Goal: Task Accomplishment & Management: Complete application form

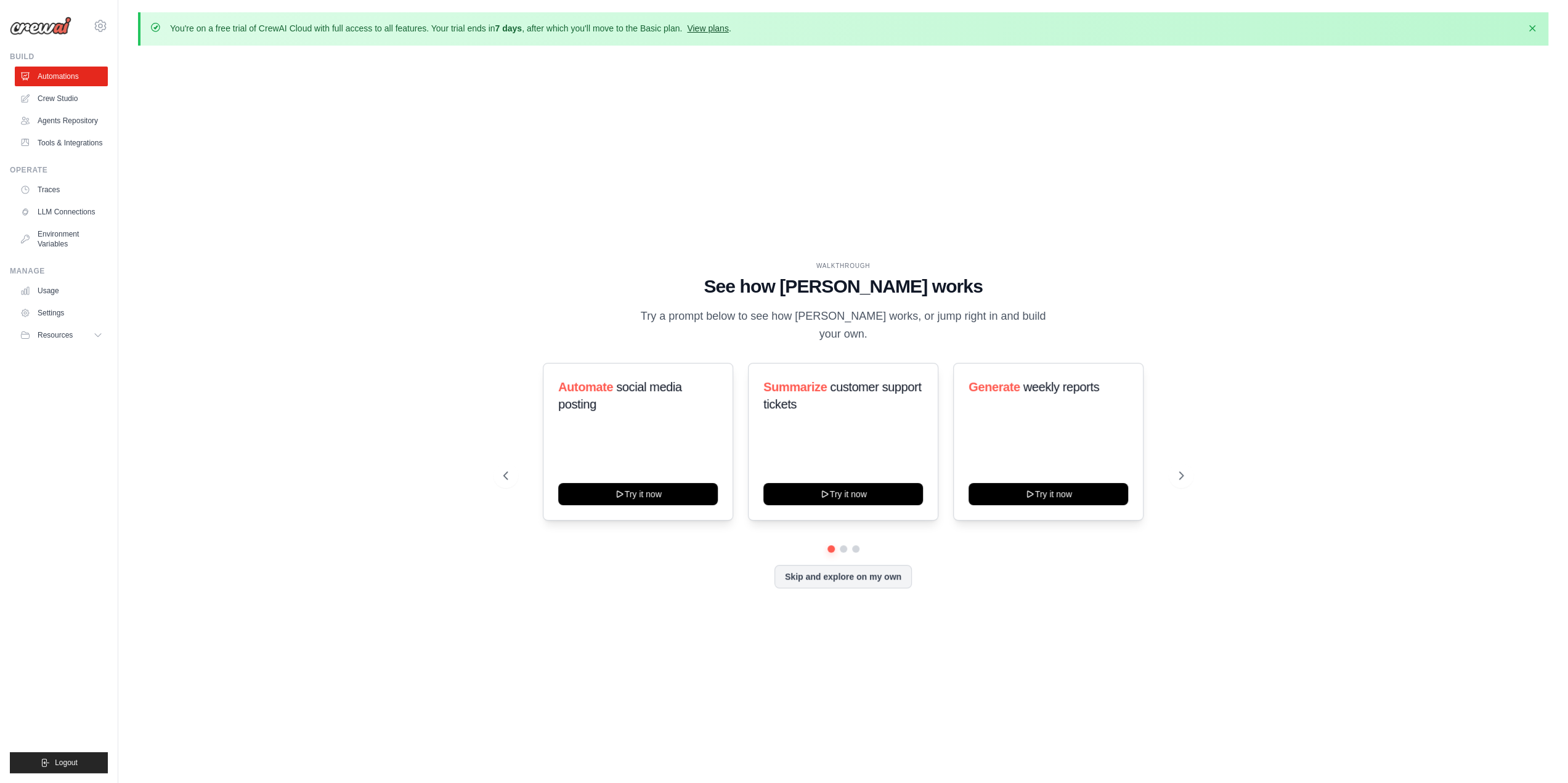
click at [716, 28] on link "View plans" at bounding box center [708, 28] width 41 height 10
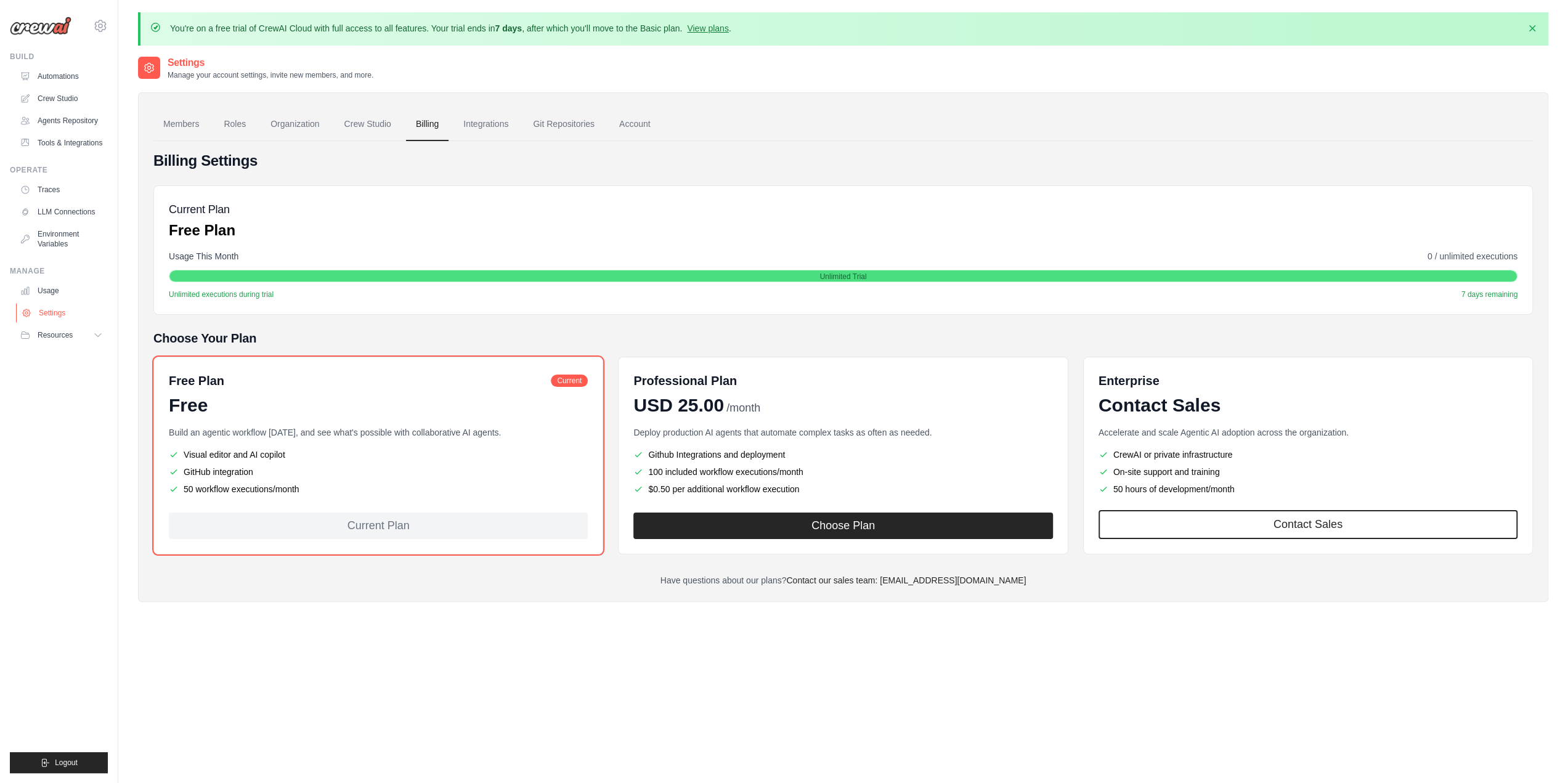
click at [62, 316] on link "Settings" at bounding box center [62, 313] width 93 height 20
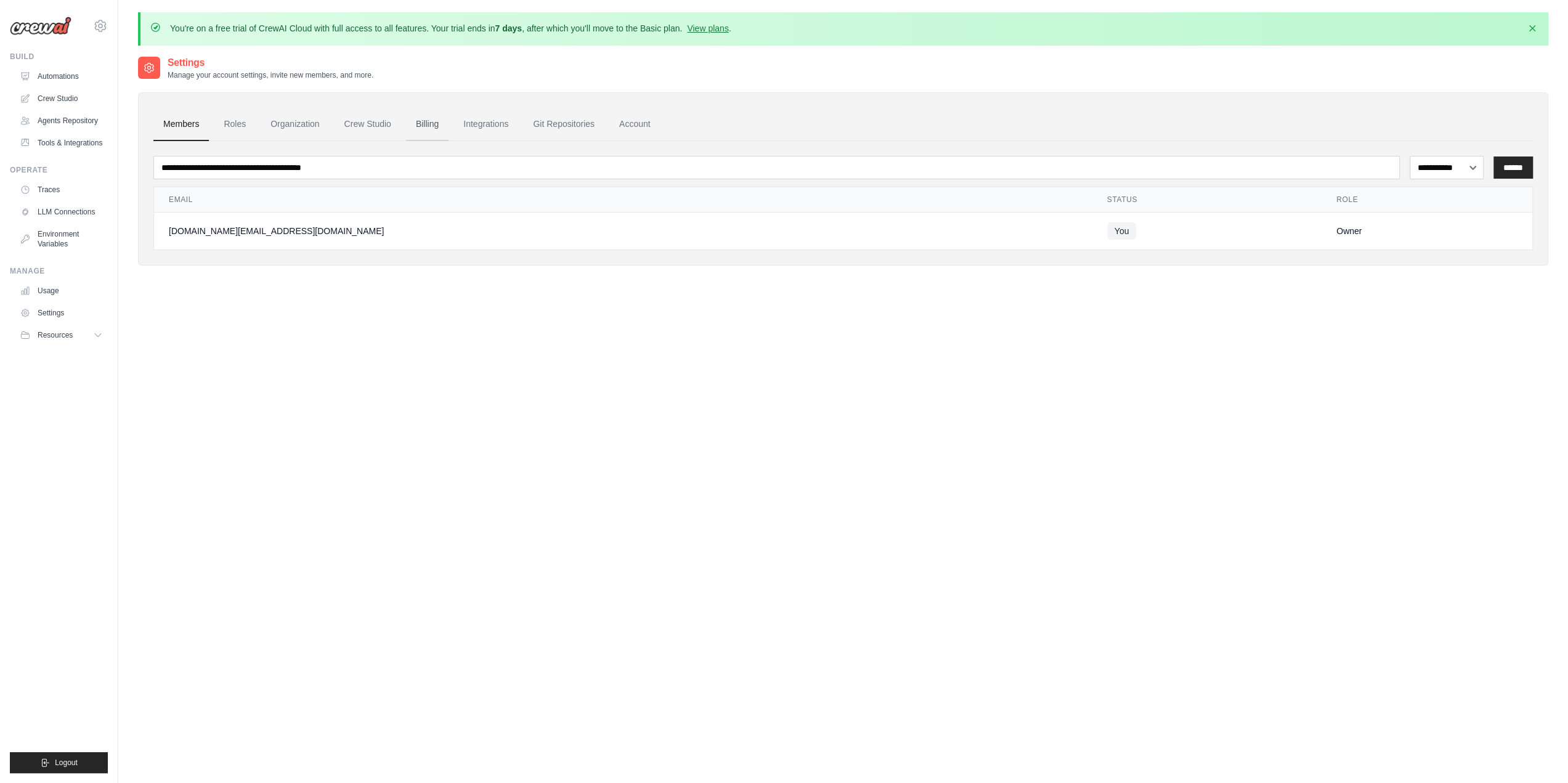
click at [428, 125] on link "Billing" at bounding box center [428, 125] width 42 height 33
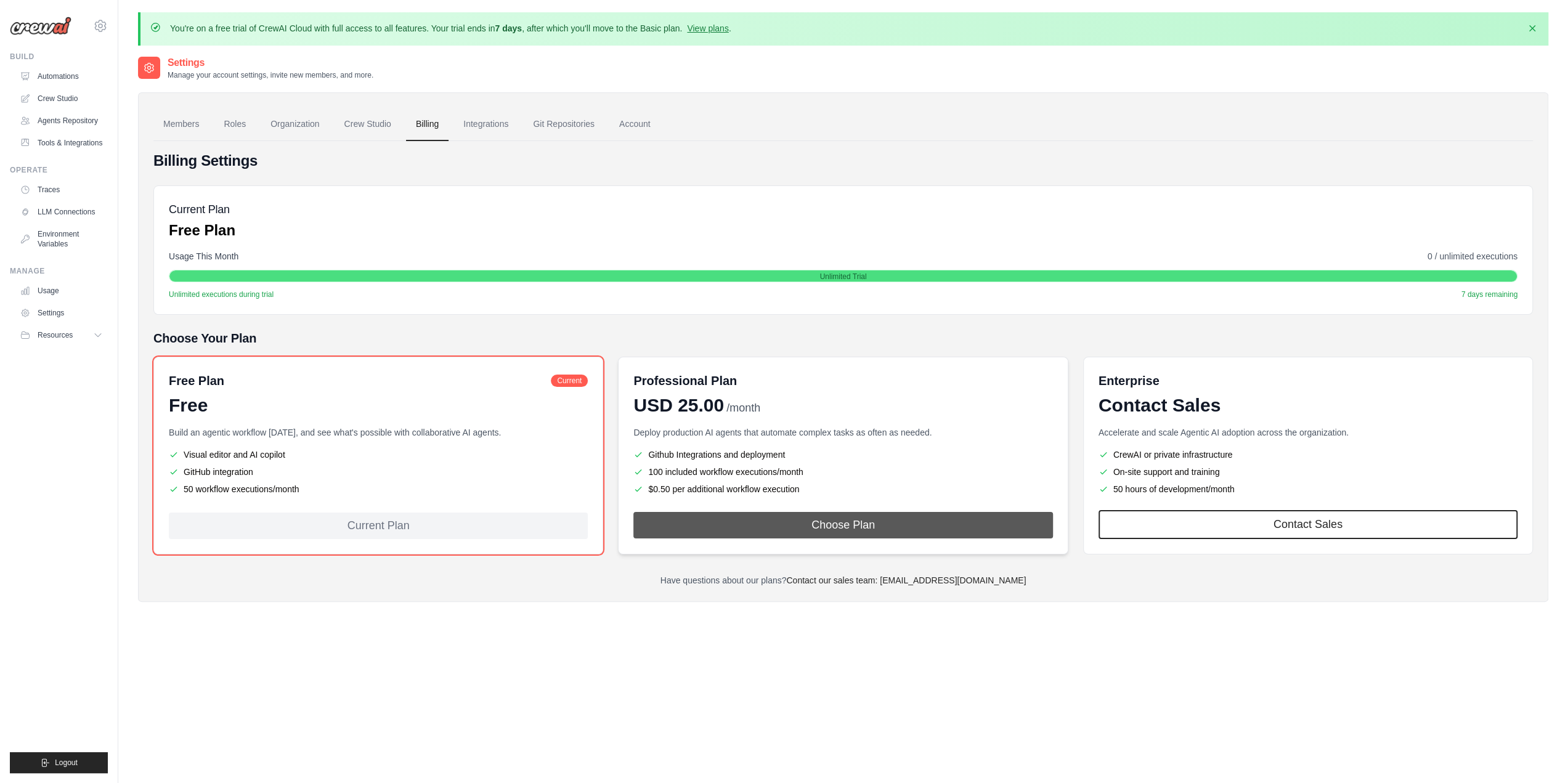
click at [779, 523] on button "Choose Plan" at bounding box center [843, 525] width 419 height 26
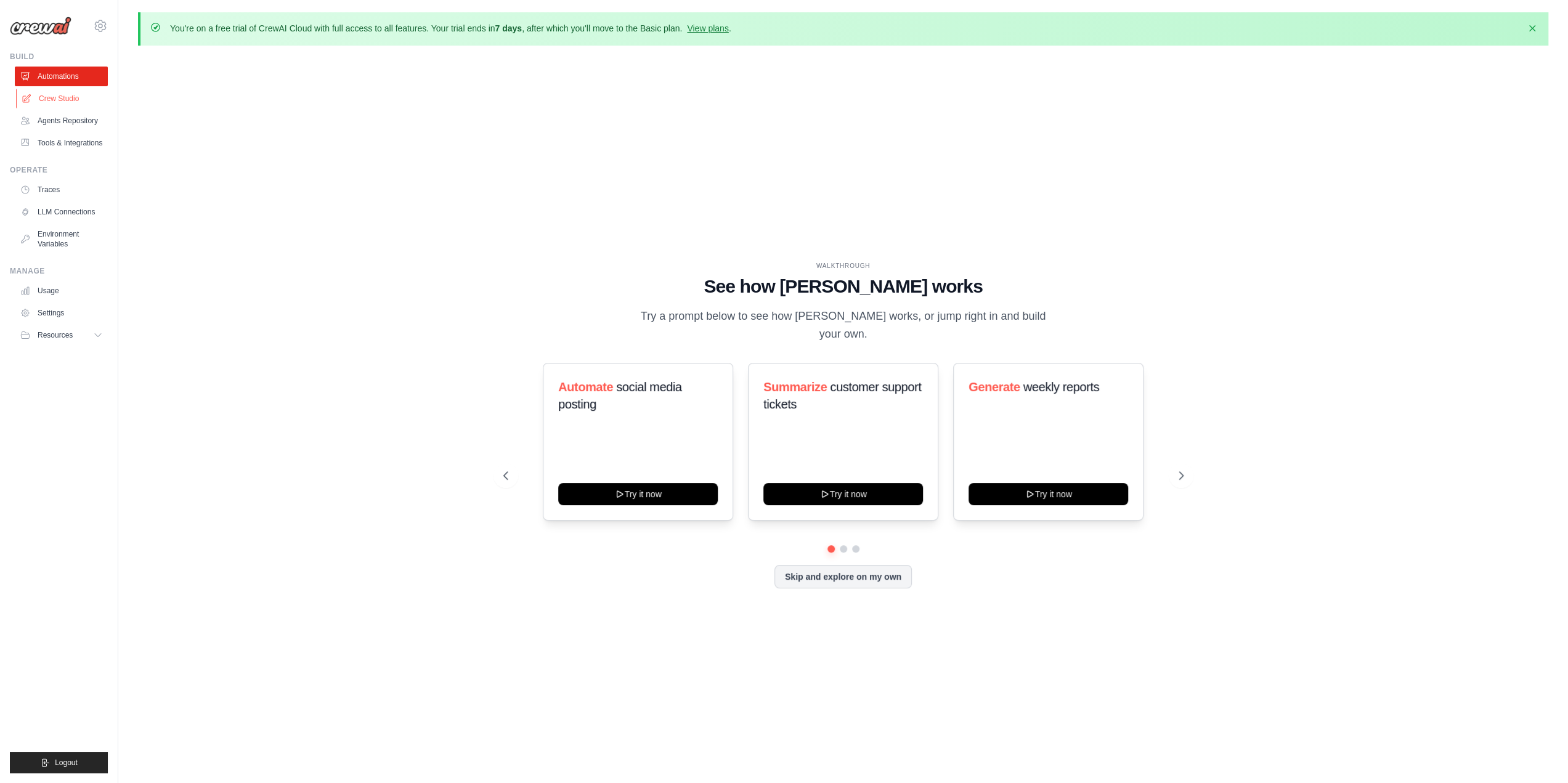
click at [67, 101] on link "Crew Studio" at bounding box center [62, 98] width 93 height 20
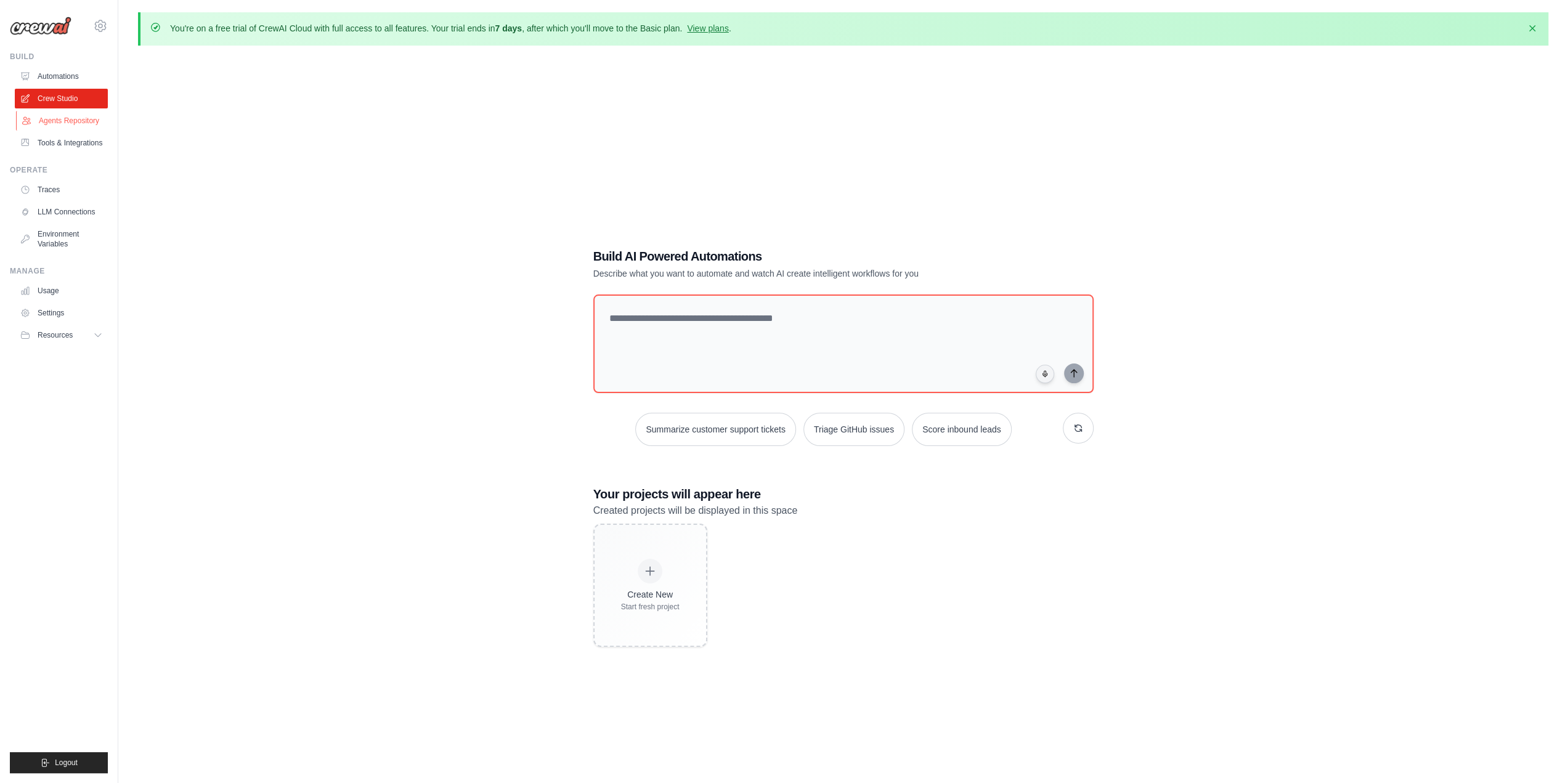
click at [64, 129] on link "Agents Repository" at bounding box center [62, 121] width 93 height 20
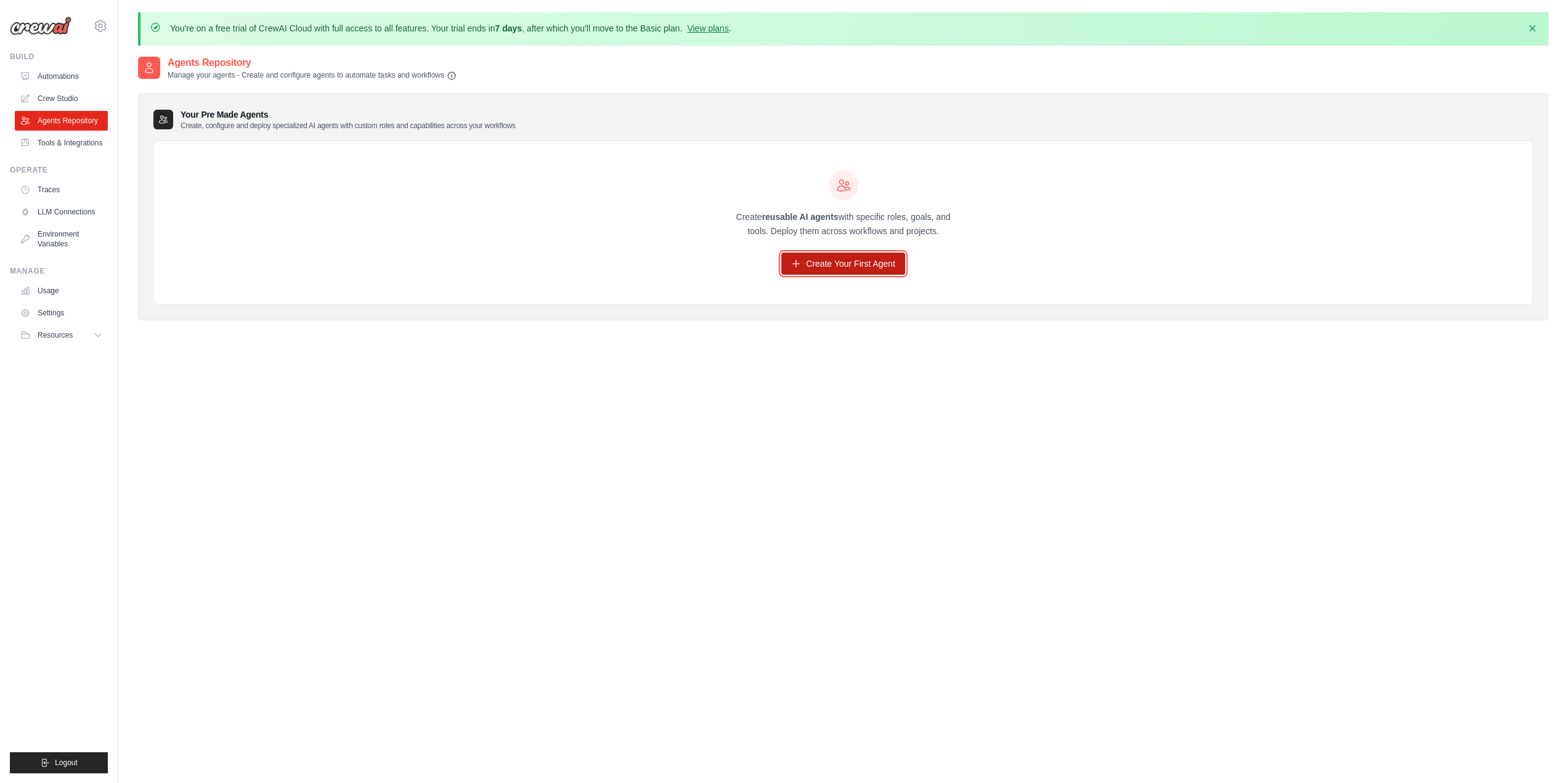
click at [816, 262] on link "Create Your First Agent" at bounding box center [843, 264] width 124 height 22
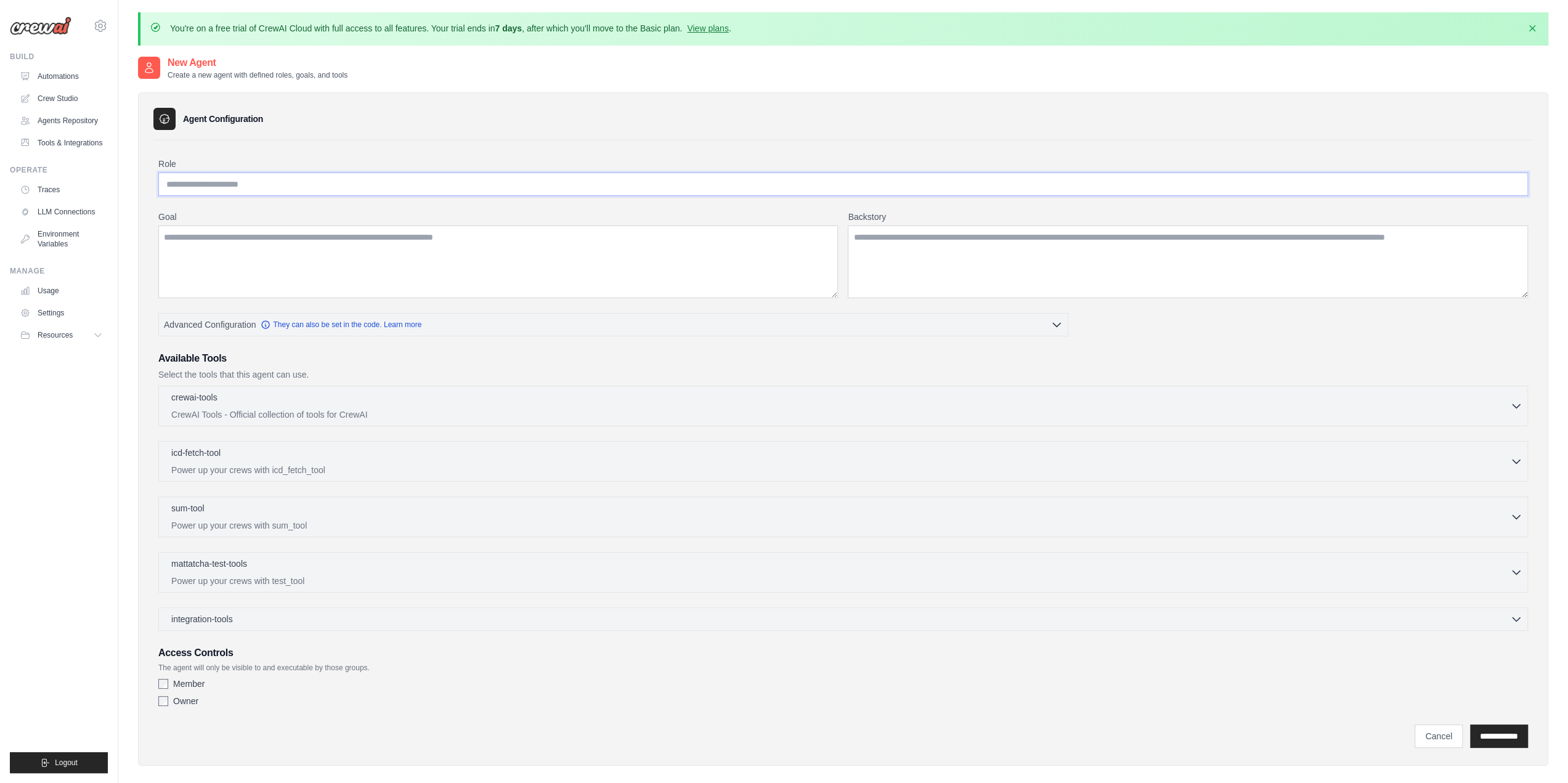
click at [392, 185] on input "Role" at bounding box center [843, 184] width 1370 height 23
click at [348, 260] on textarea "Goal" at bounding box center [498, 262] width 680 height 73
click at [957, 230] on textarea "Backstory" at bounding box center [1188, 262] width 680 height 73
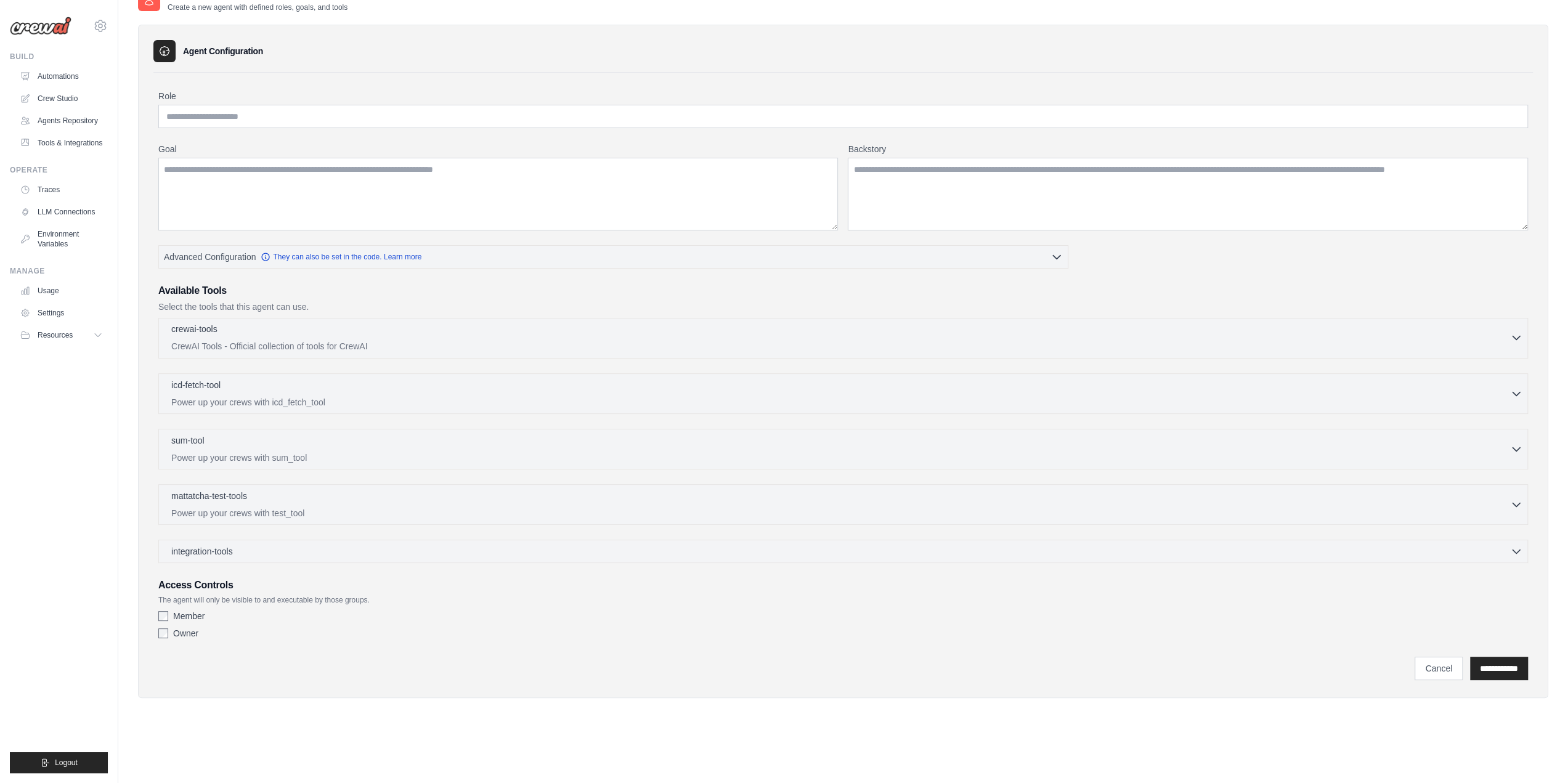
click at [465, 348] on p "CrewAI Tools - Official collection of tools for CrewAI" at bounding box center [840, 346] width 1339 height 12
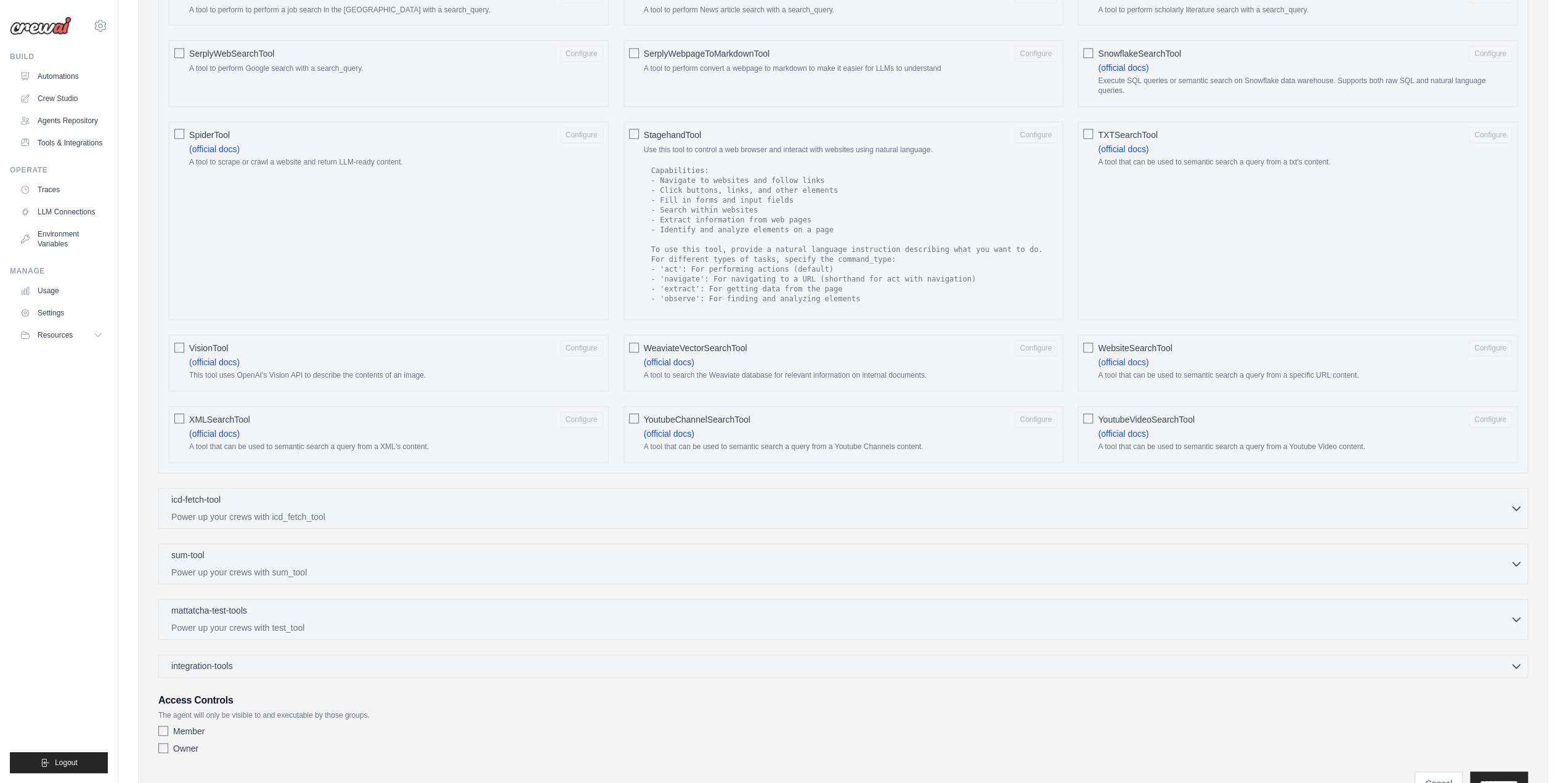
scroll to position [1692, 0]
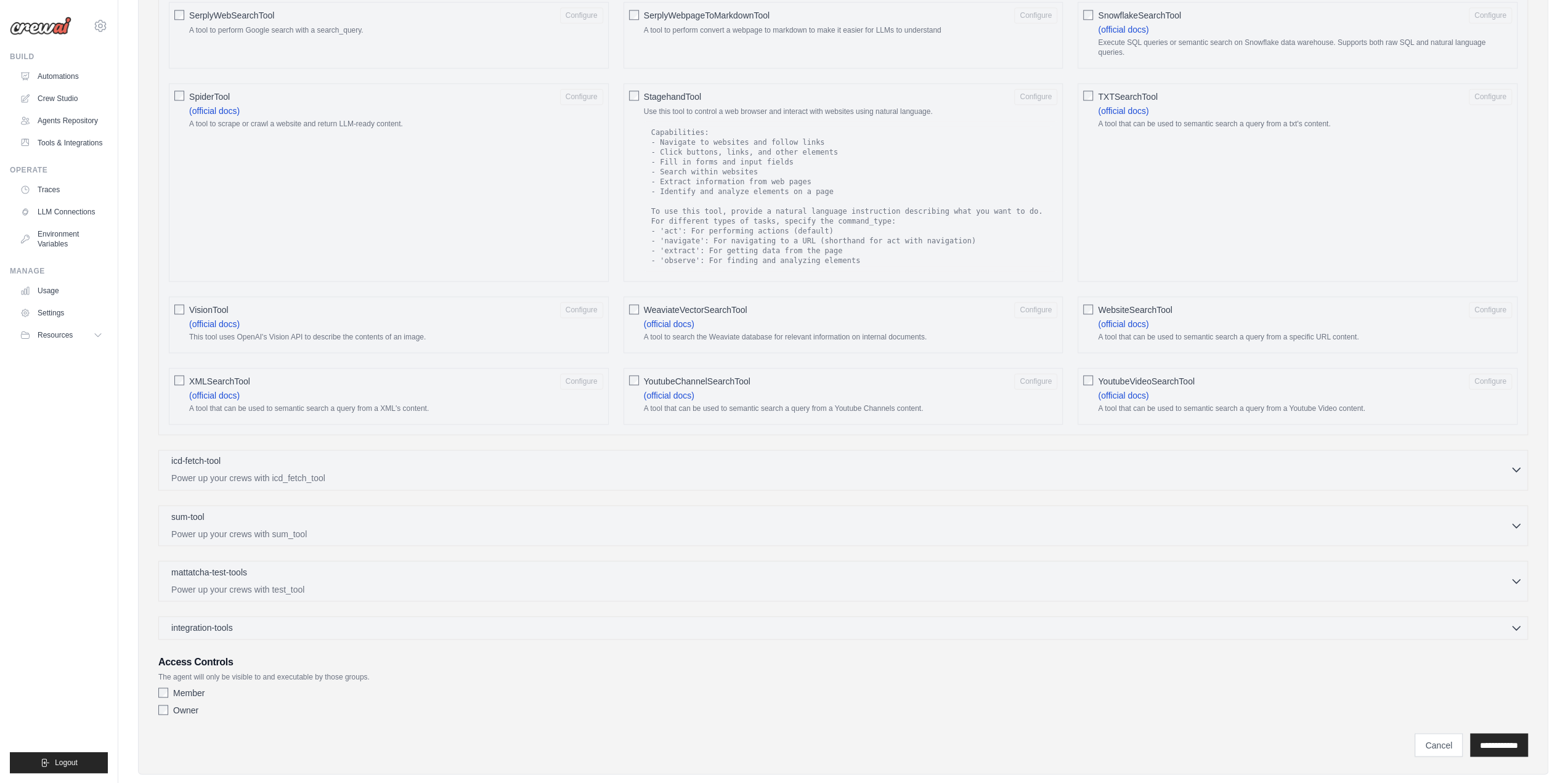
click at [429, 455] on div "icd-fetch-tool 0 selected Power up your crews with icd_fetch_tool" at bounding box center [840, 469] width 1339 height 30
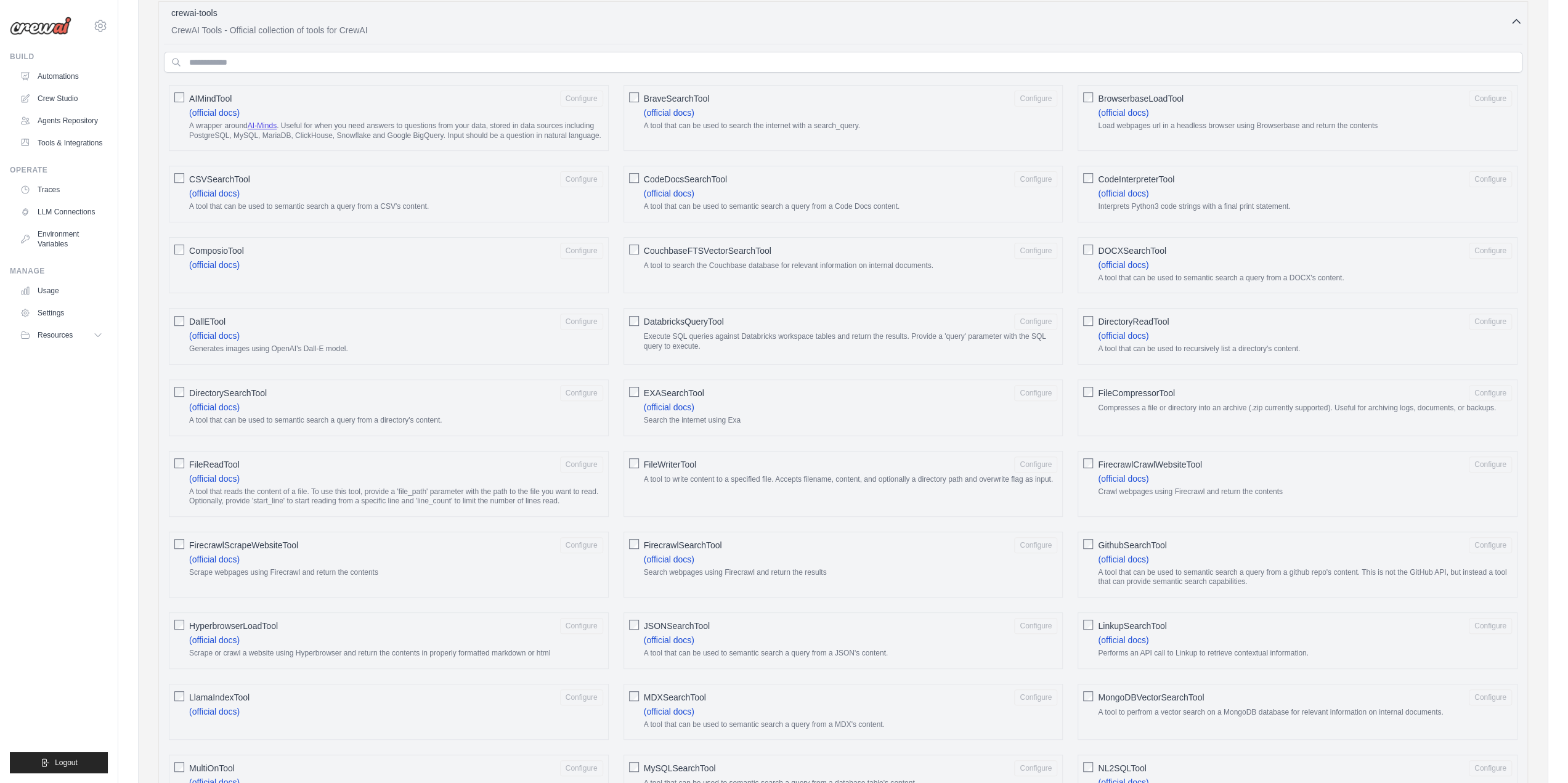
scroll to position [0, 0]
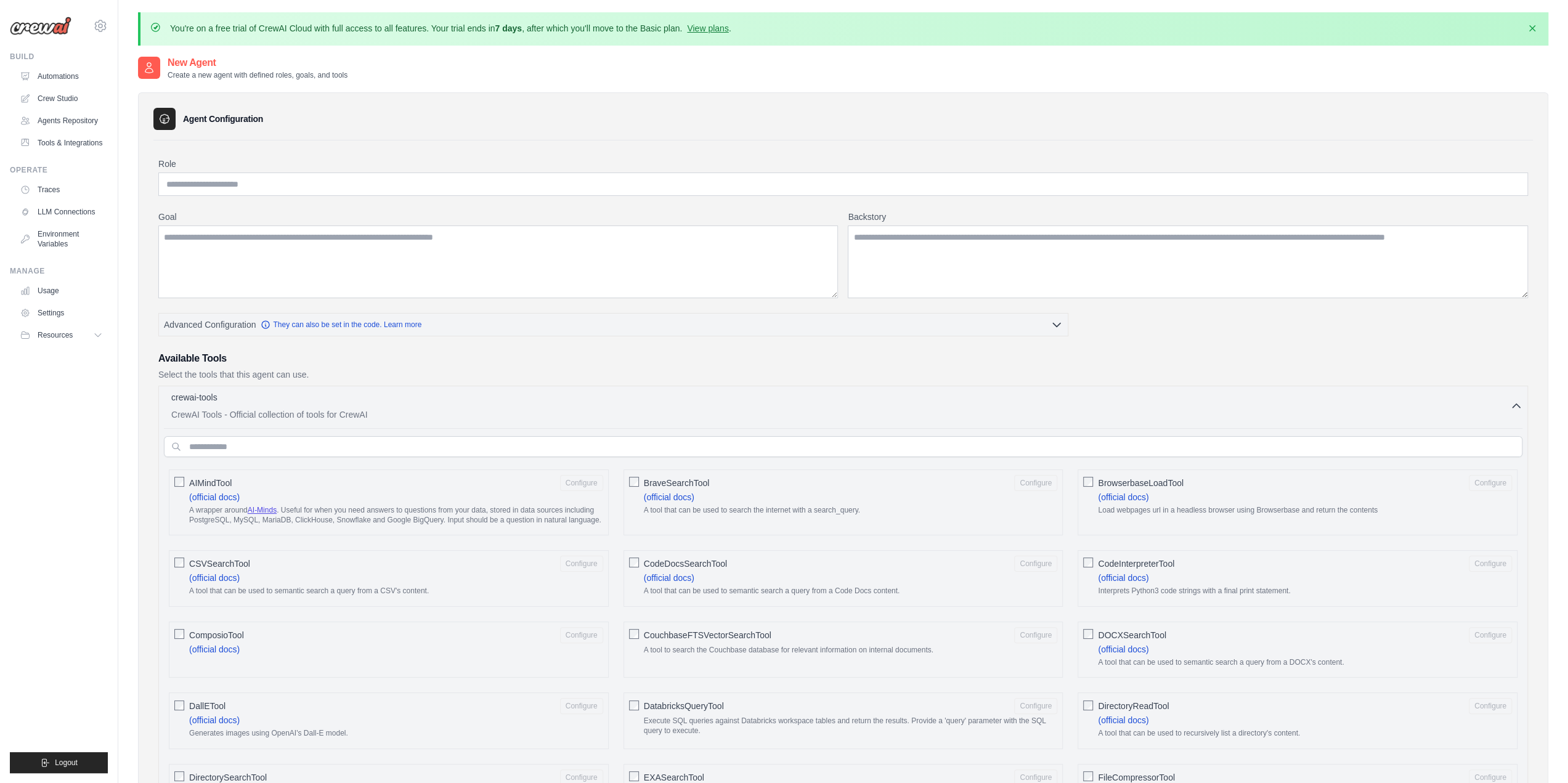
click at [289, 375] on p "Select the tools that this agent can use." at bounding box center [843, 374] width 1370 height 12
click at [198, 351] on h3 "Available Tools" at bounding box center [843, 358] width 1370 height 15
click at [190, 401] on div "crewai-tools 0 selected" at bounding box center [840, 398] width 1339 height 15
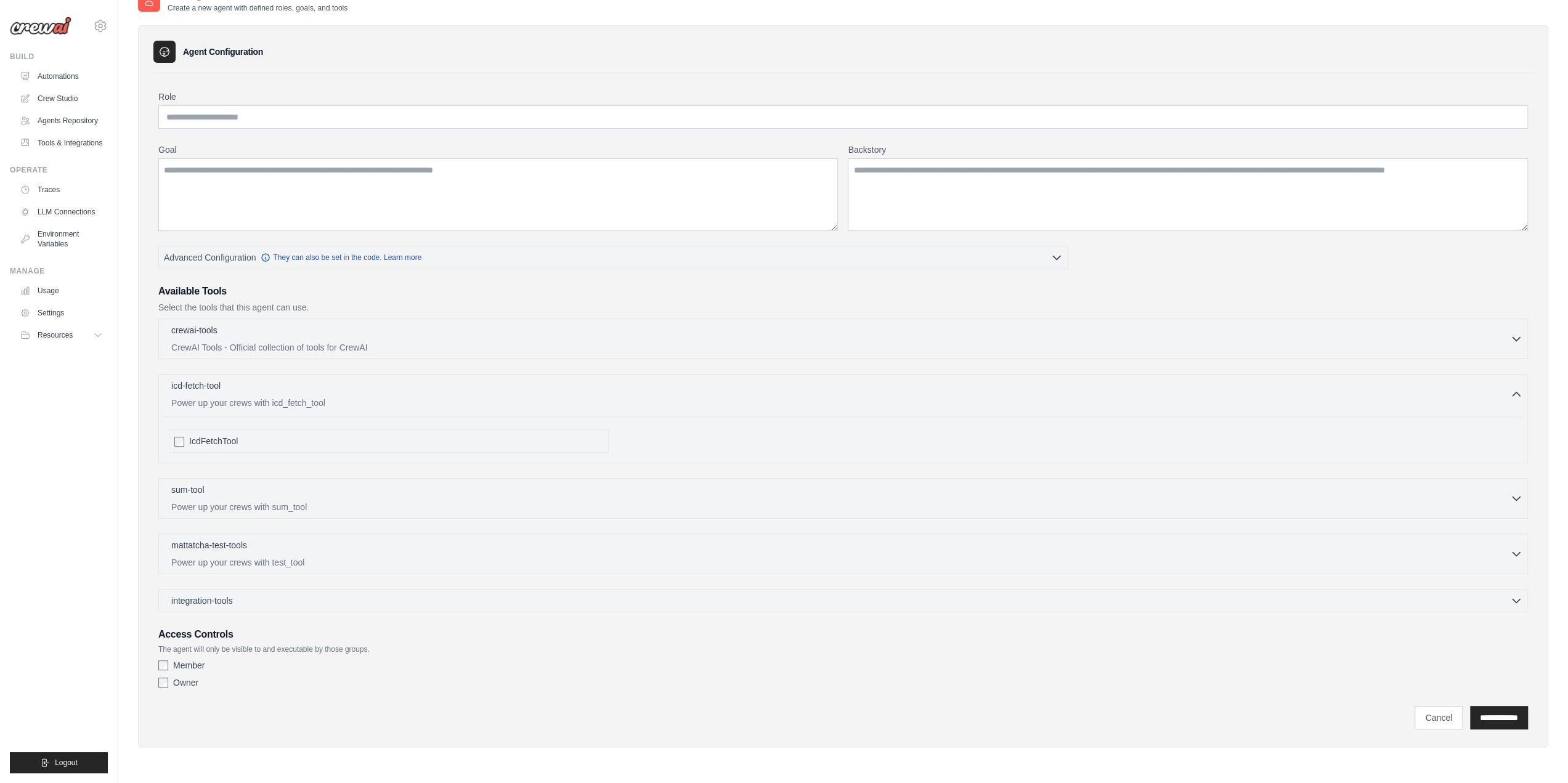
scroll to position [68, 0]
click at [284, 111] on input "Role" at bounding box center [843, 116] width 1370 height 23
type input "****"
click at [326, 172] on textarea "Goal" at bounding box center [498, 194] width 680 height 73
type textarea "******"
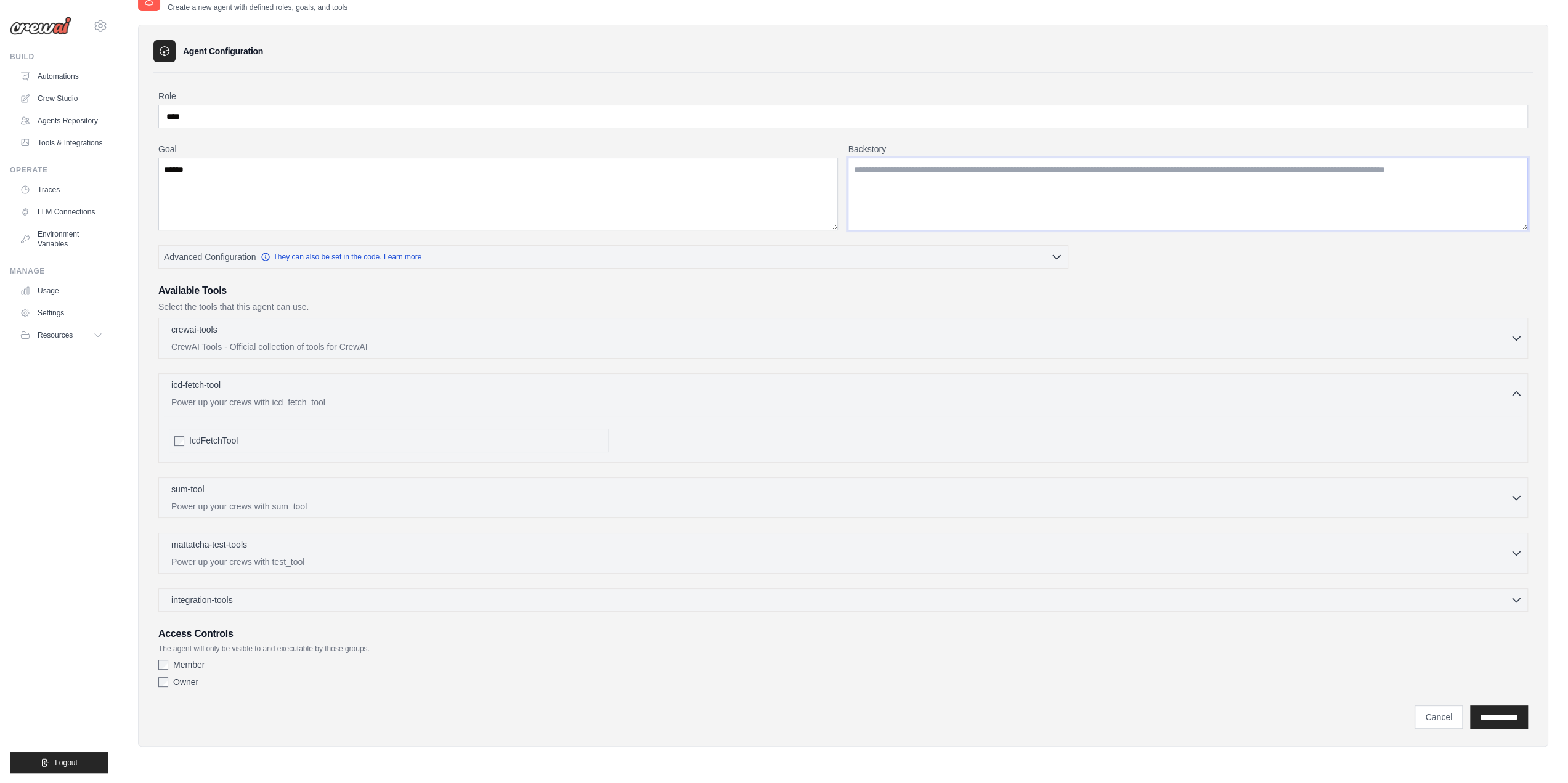
click at [941, 158] on textarea "Backstory" at bounding box center [1188, 194] width 680 height 73
type textarea "*******"
click at [1498, 713] on input "**********" at bounding box center [1499, 717] width 58 height 23
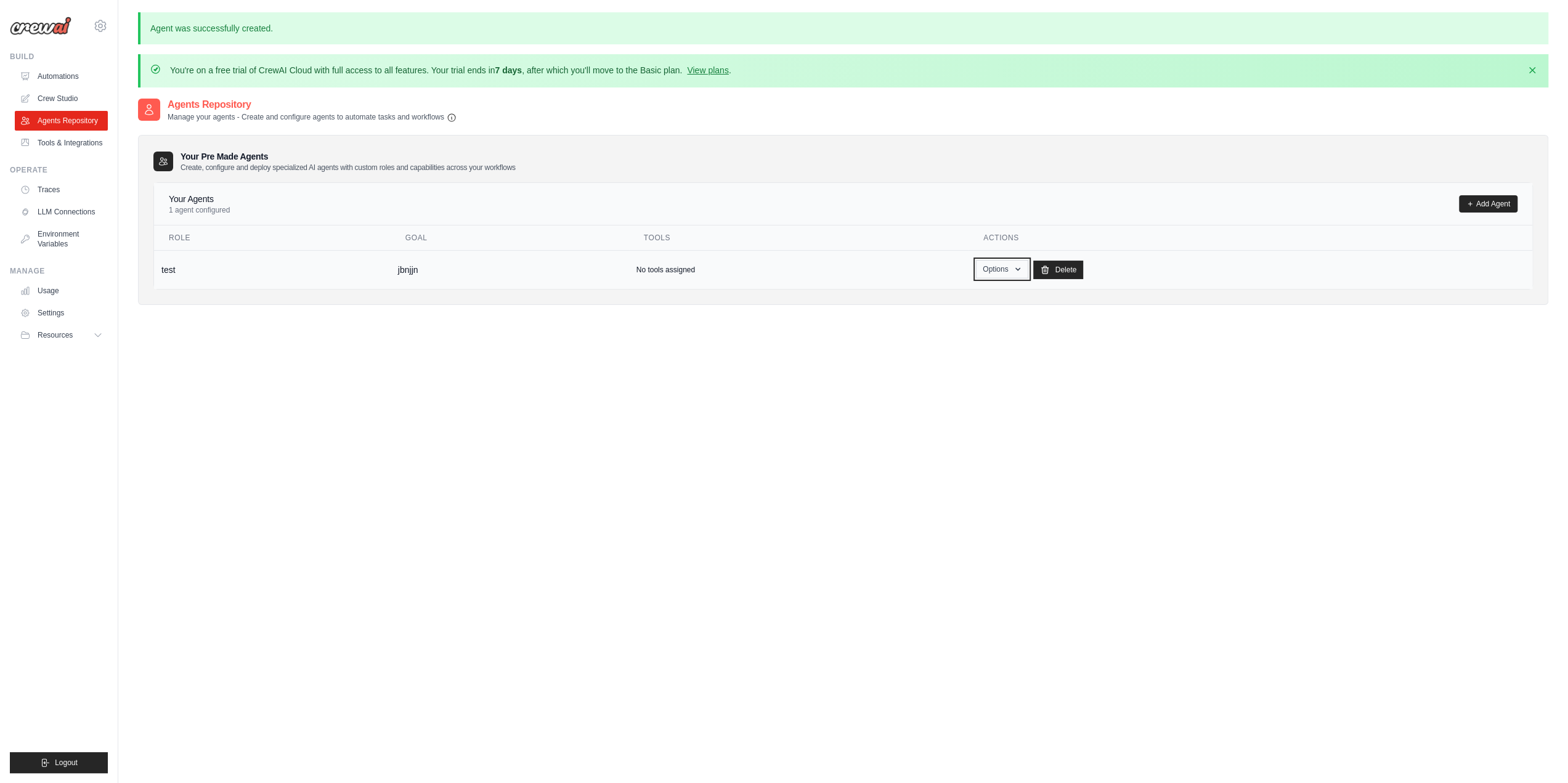
click at [996, 267] on button "Options" at bounding box center [1002, 269] width 52 height 19
click at [204, 195] on h4 "Your Agents" at bounding box center [199, 199] width 61 height 12
click at [632, 271] on td "No tools assigned" at bounding box center [799, 269] width 340 height 39
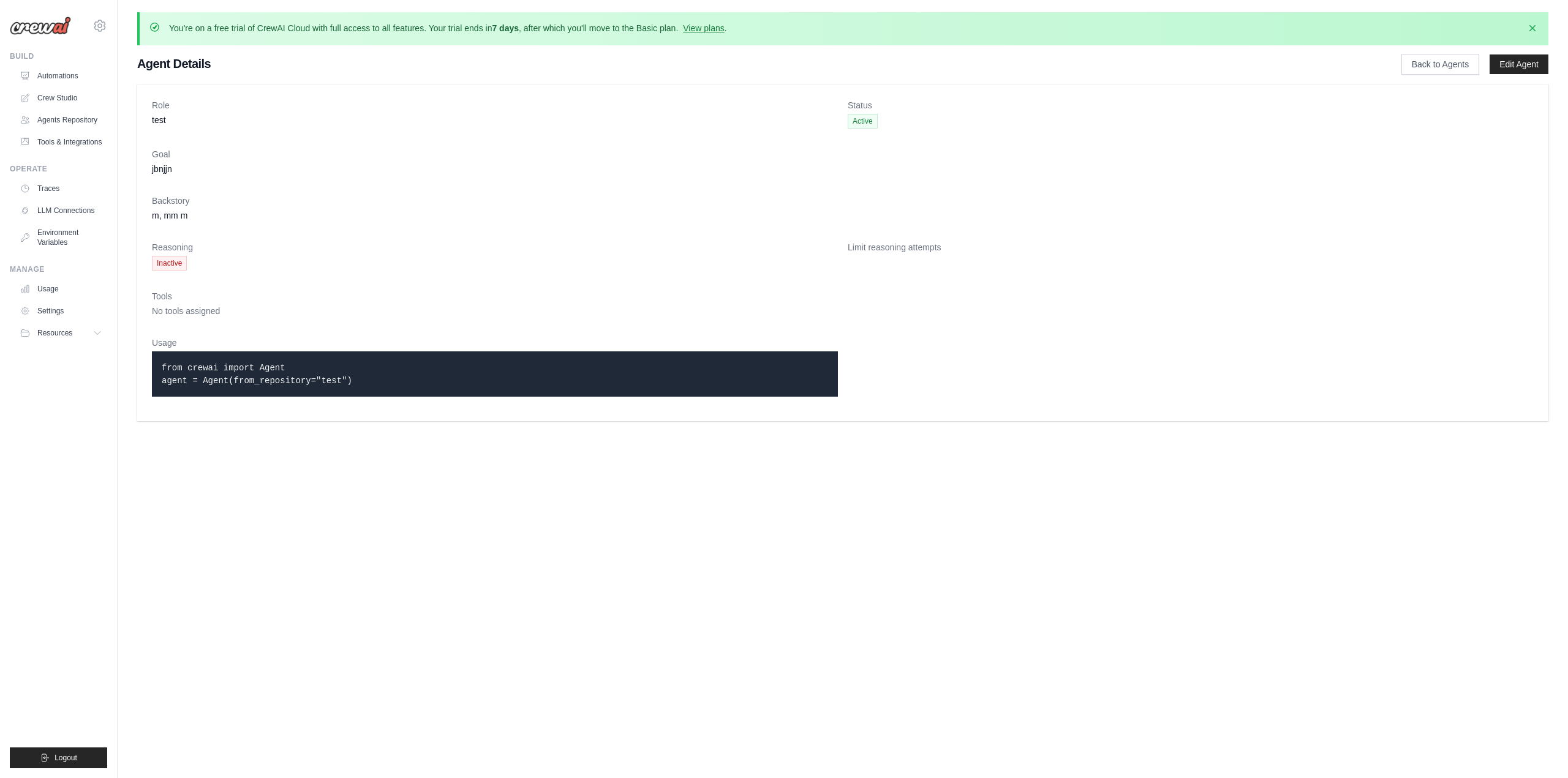
click at [360, 370] on p "from crewai import Agent agent = Agent(from_repository="test")" at bounding box center [495, 374] width 666 height 26
click at [66, 77] on link "Automations" at bounding box center [62, 76] width 93 height 20
